Goal: Information Seeking & Learning: Learn about a topic

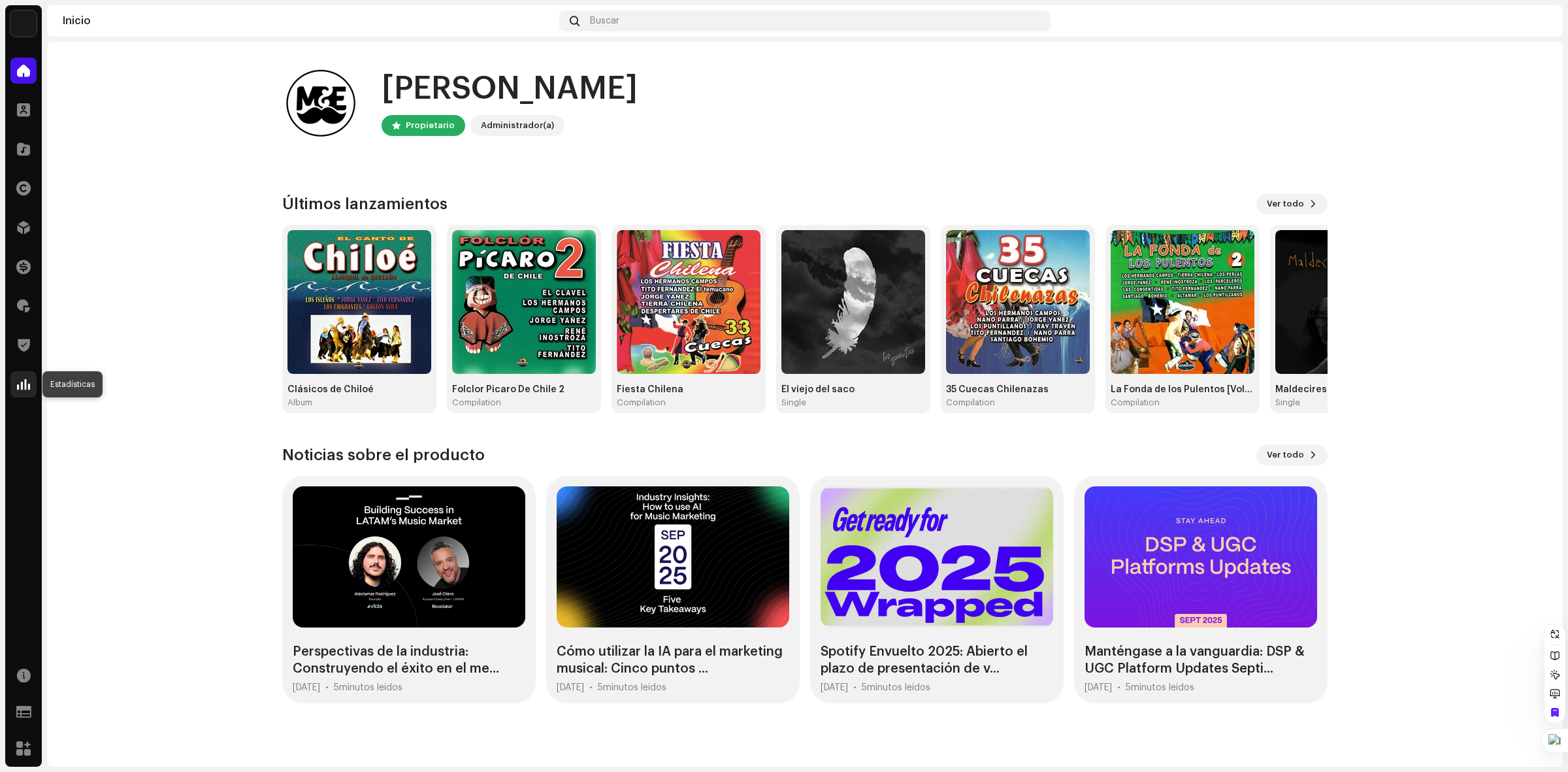
click at [27, 380] on span at bounding box center [23, 385] width 13 height 11
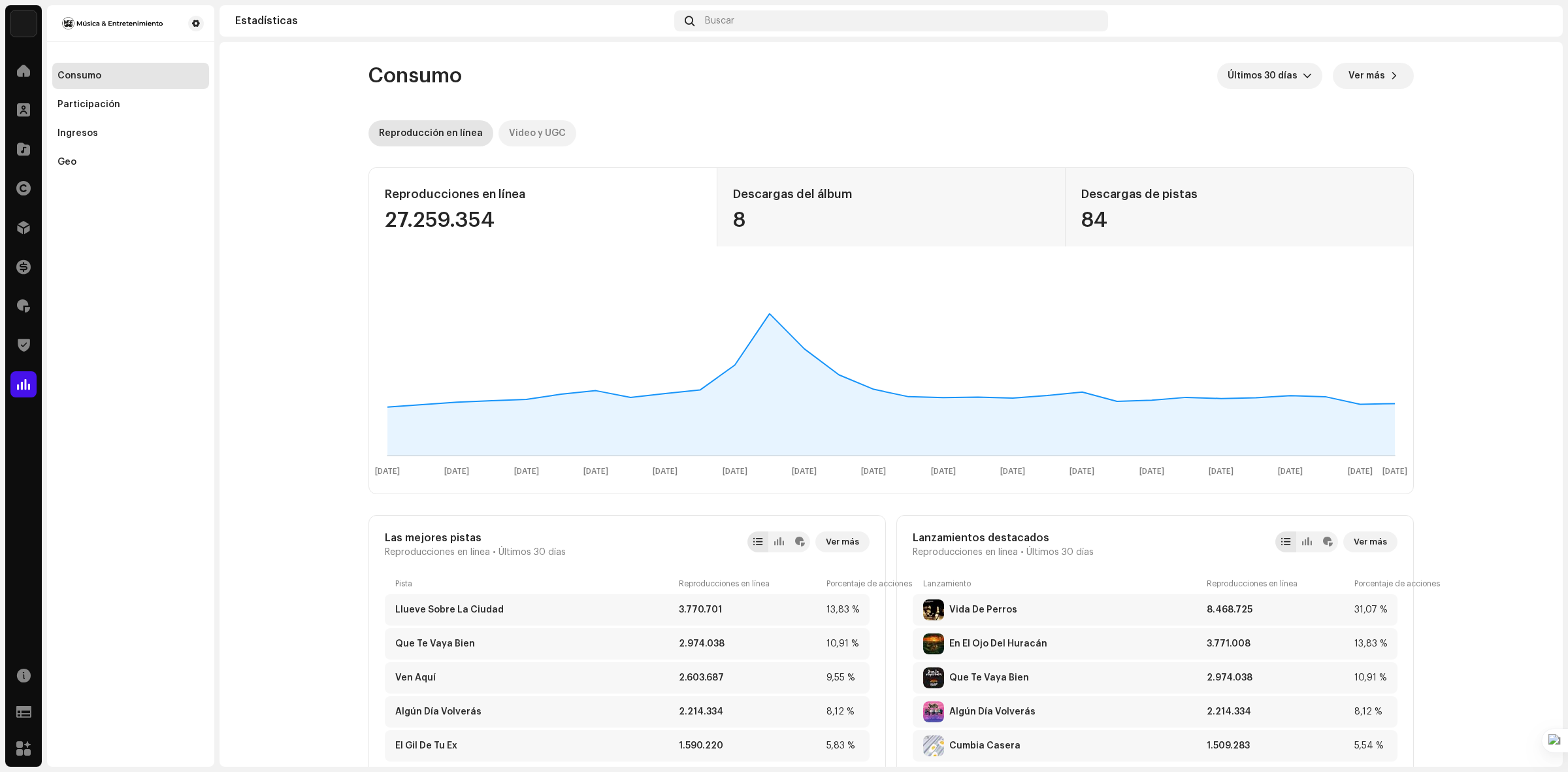
click at [509, 131] on div "Video y UGC" at bounding box center [537, 133] width 56 height 26
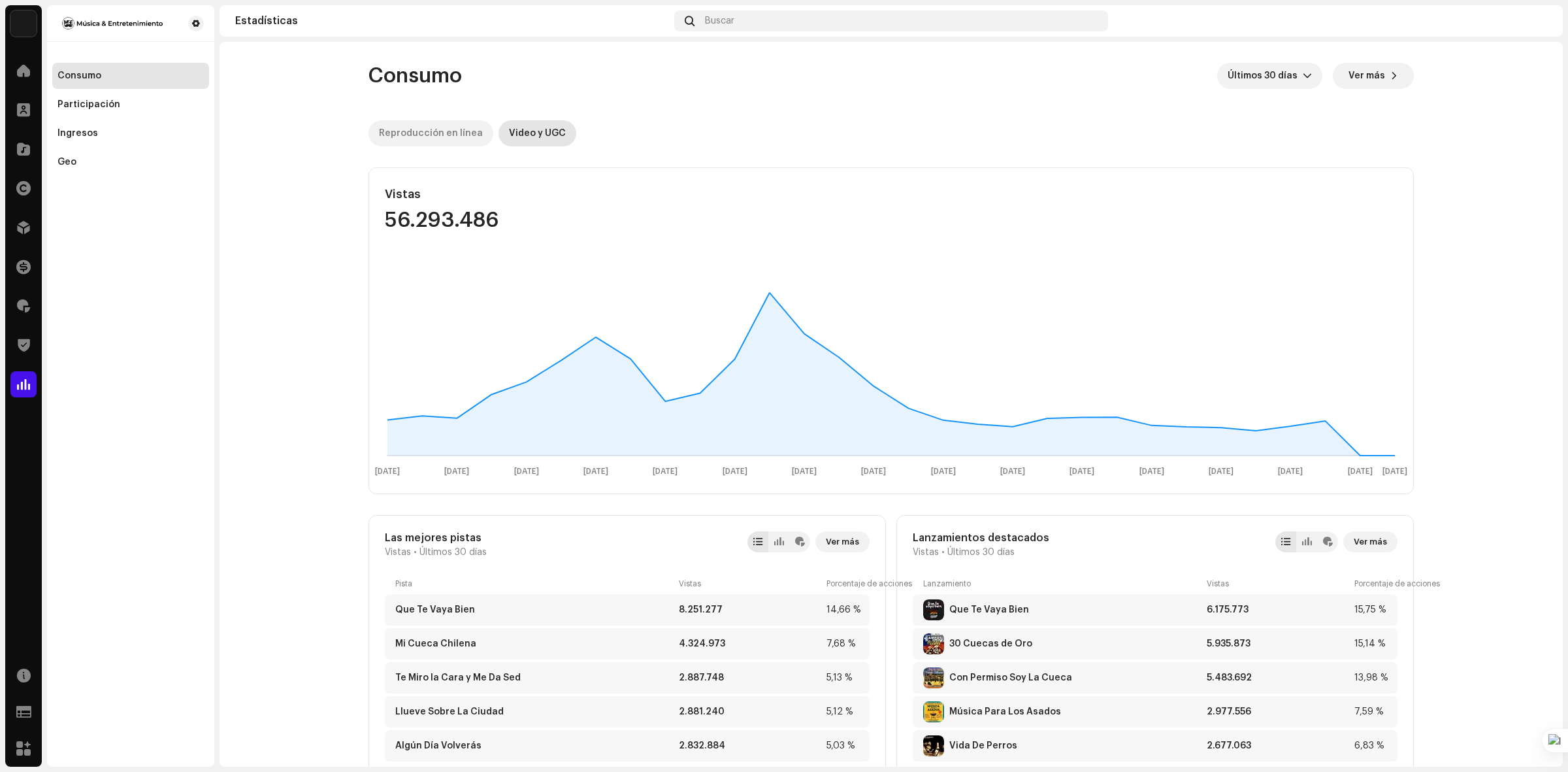
click at [409, 125] on div "Reproducción en línea" at bounding box center [431, 133] width 104 height 26
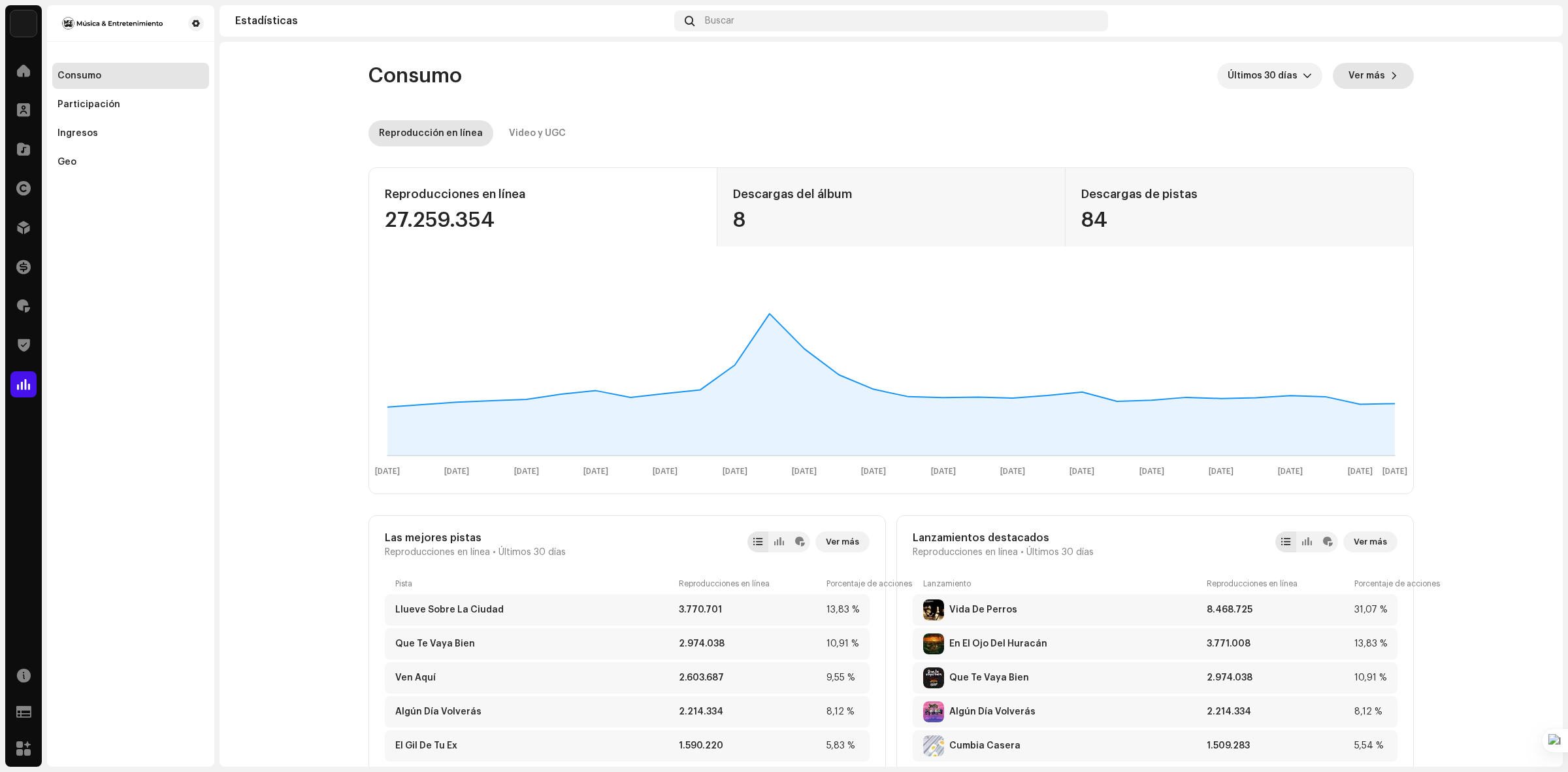
click at [1369, 79] on span "Ver más" at bounding box center [1366, 76] width 36 height 26
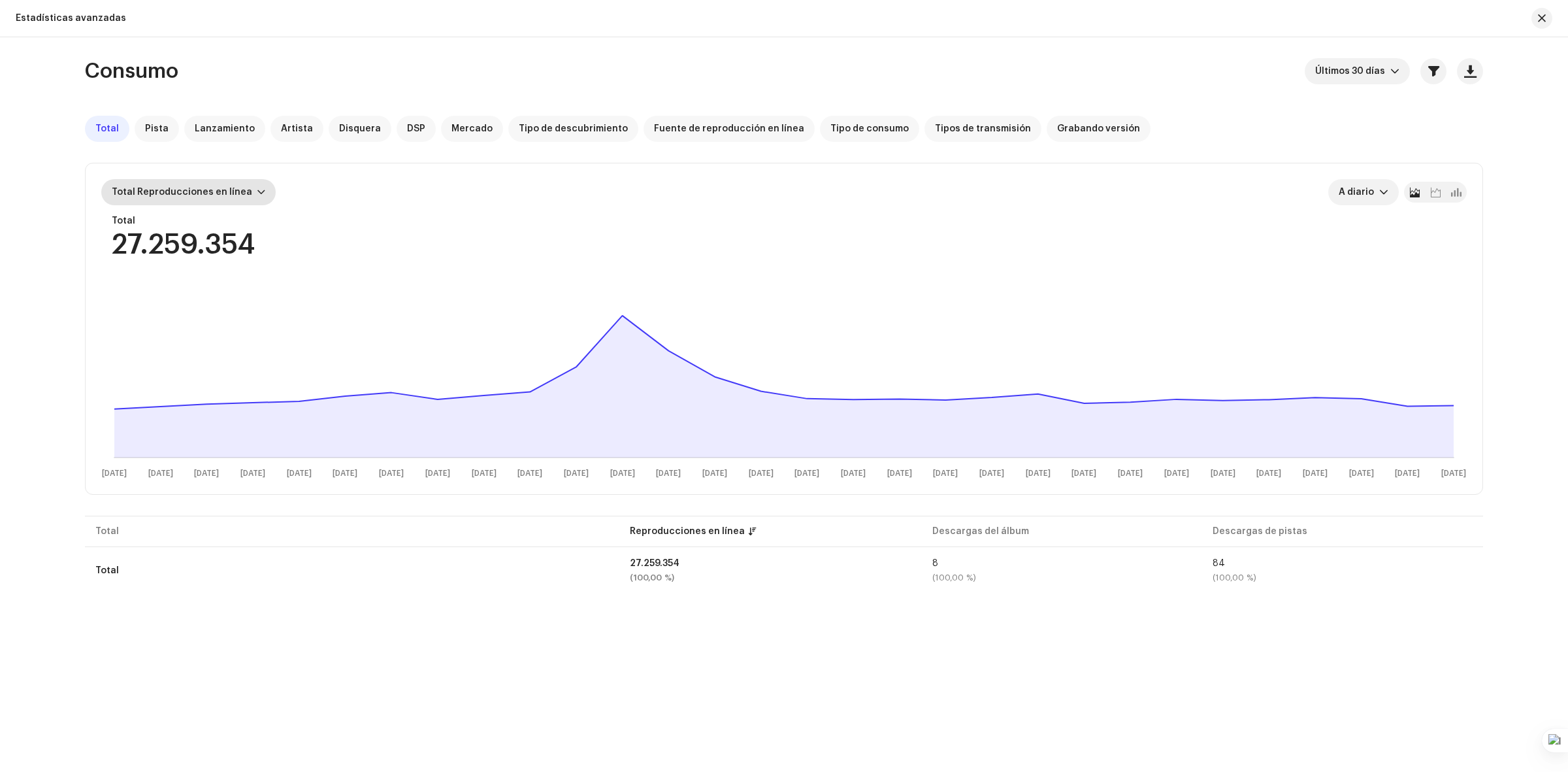
click at [255, 194] on div "Total Reproducciones en línea" at bounding box center [188, 192] width 174 height 26
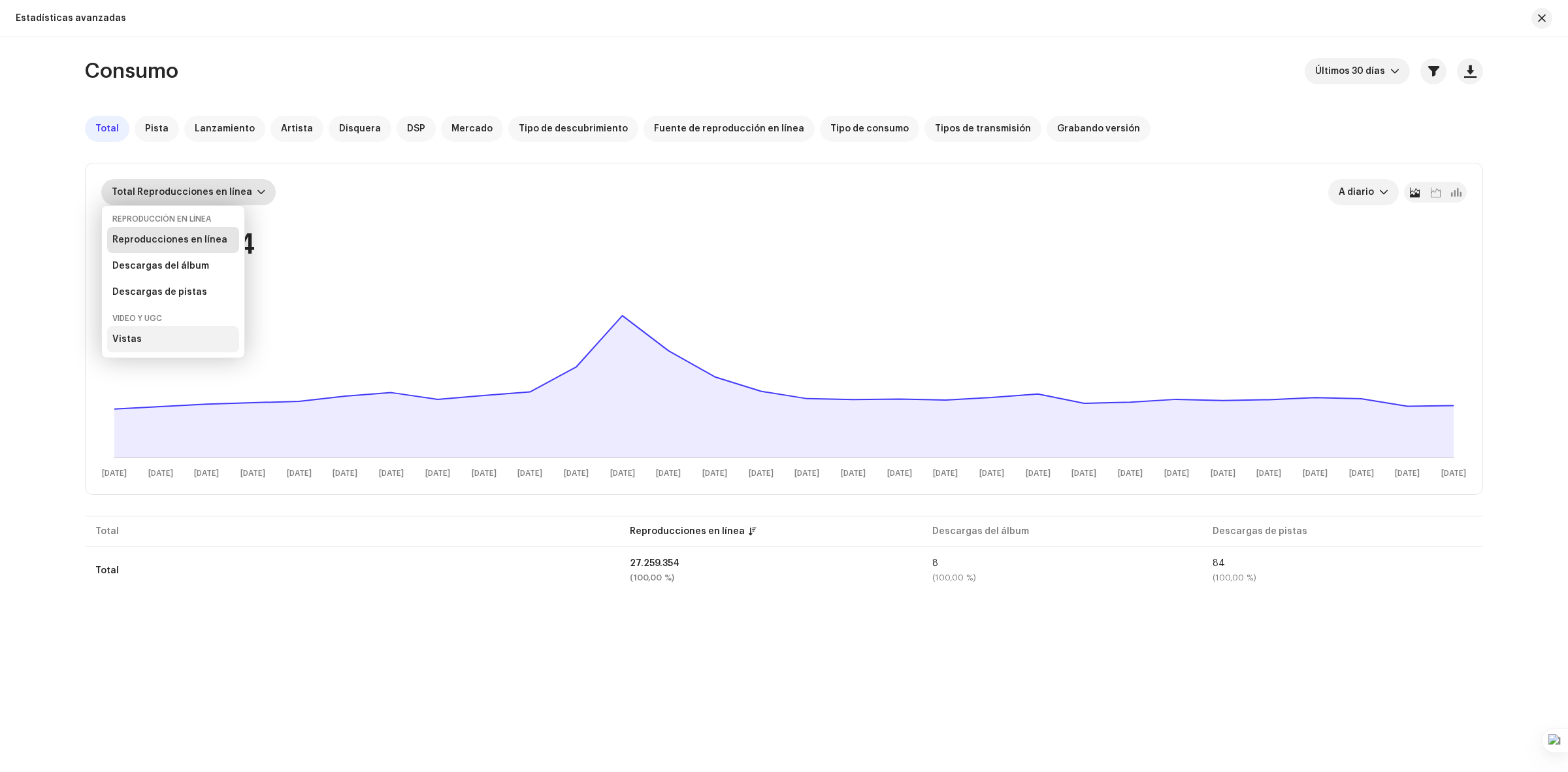
click at [173, 334] on div "Vistas" at bounding box center [173, 339] width 132 height 26
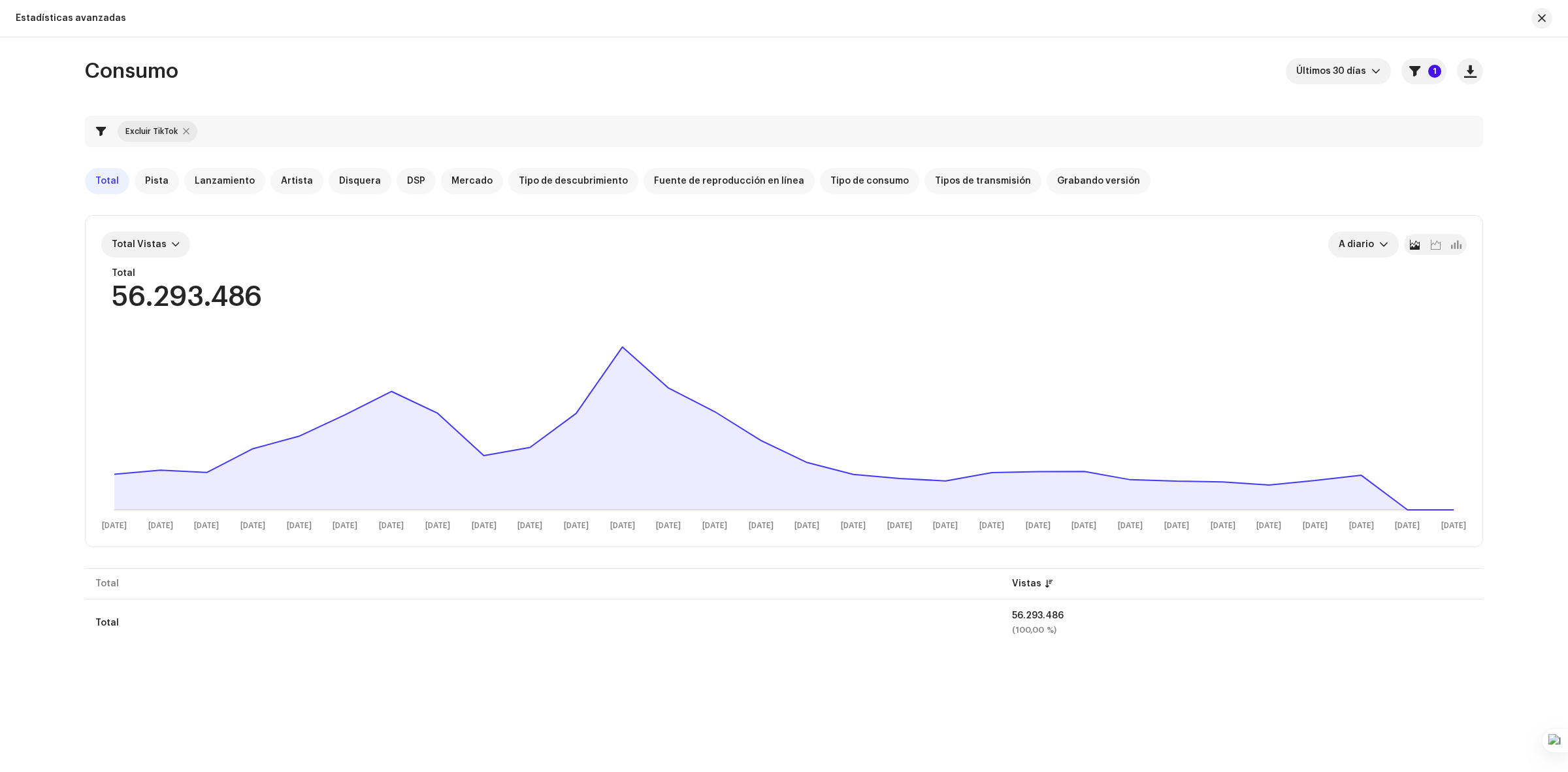
click at [187, 131] on div at bounding box center [186, 132] width 6 height 11
checkbox input "false"
